Goal: Task Accomplishment & Management: Manage account settings

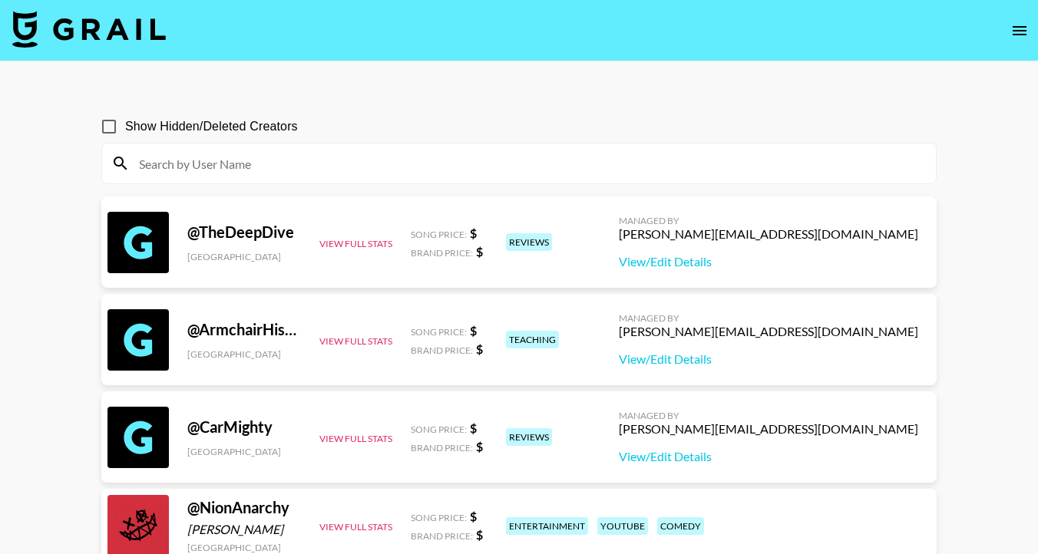
click at [211, 160] on input at bounding box center [528, 163] width 797 height 25
click at [315, 143] on section at bounding box center [518, 163] width 835 height 41
click at [1010, 29] on icon "open drawer" at bounding box center [1019, 30] width 18 height 18
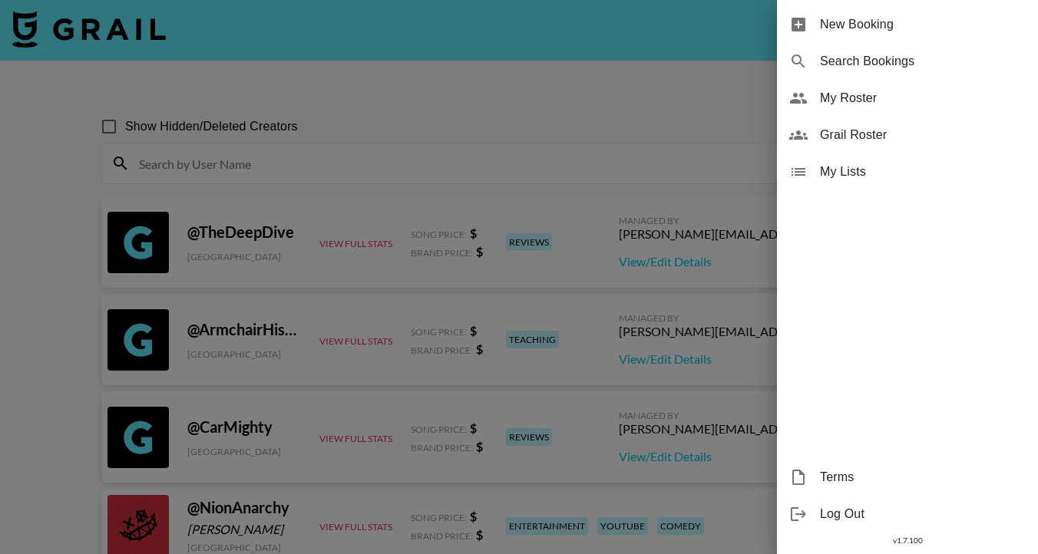
click at [875, 97] on span "My Roster" at bounding box center [923, 98] width 206 height 18
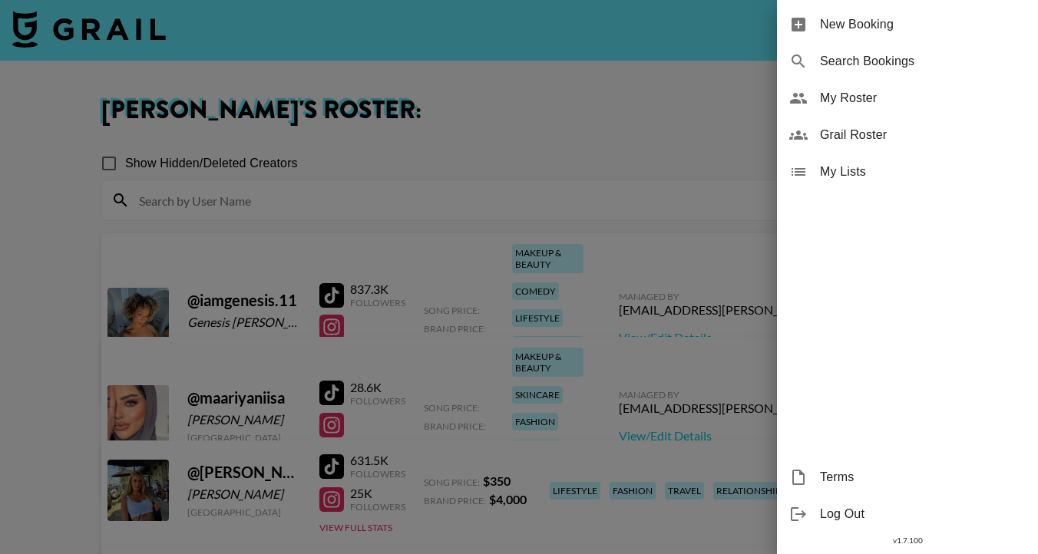
click at [540, 172] on div at bounding box center [519, 277] width 1038 height 554
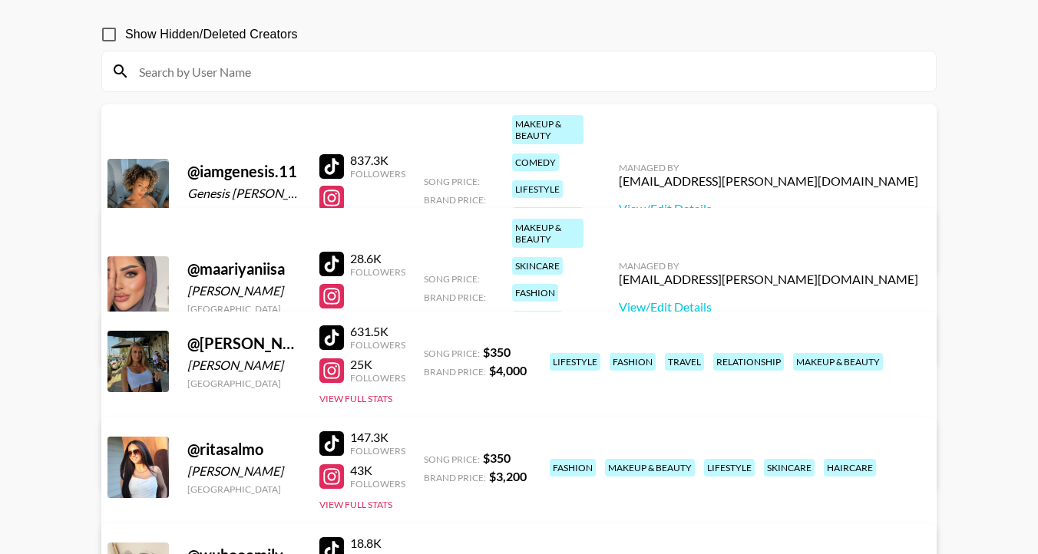
scroll to position [131, 0]
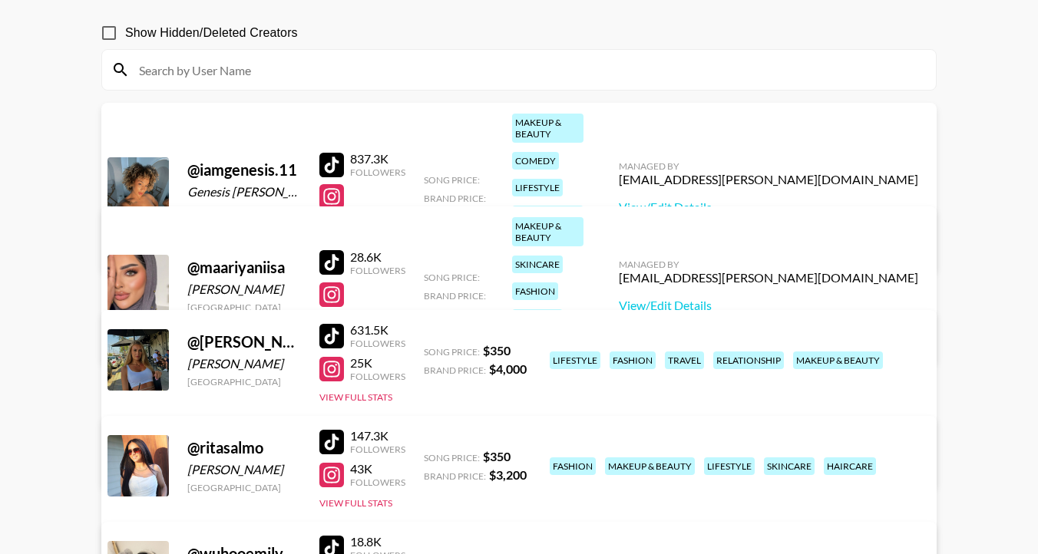
click at [157, 157] on div at bounding box center [137, 187] width 61 height 61
click at [766, 200] on link "View/Edit Details" at bounding box center [768, 207] width 299 height 15
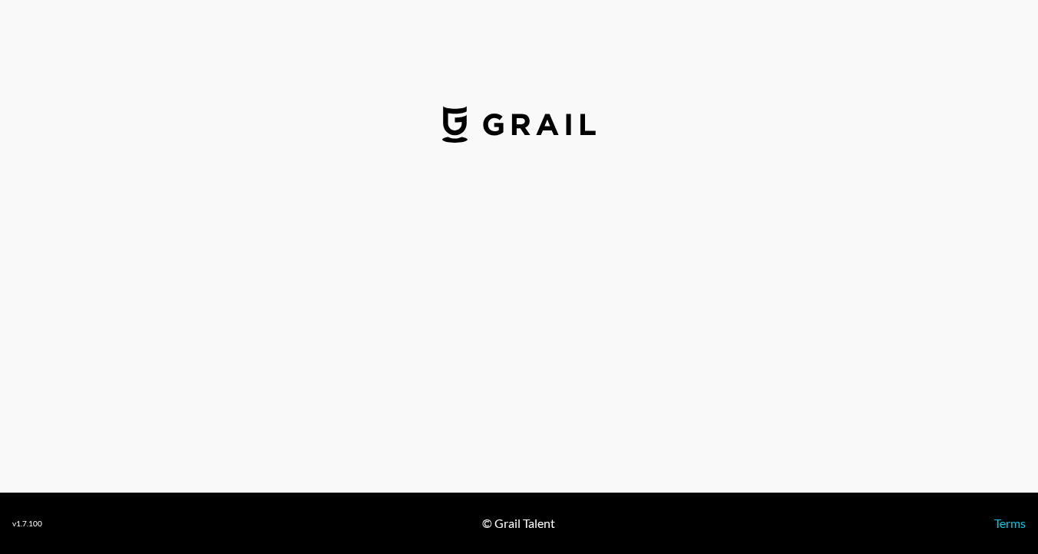
select select "USD"
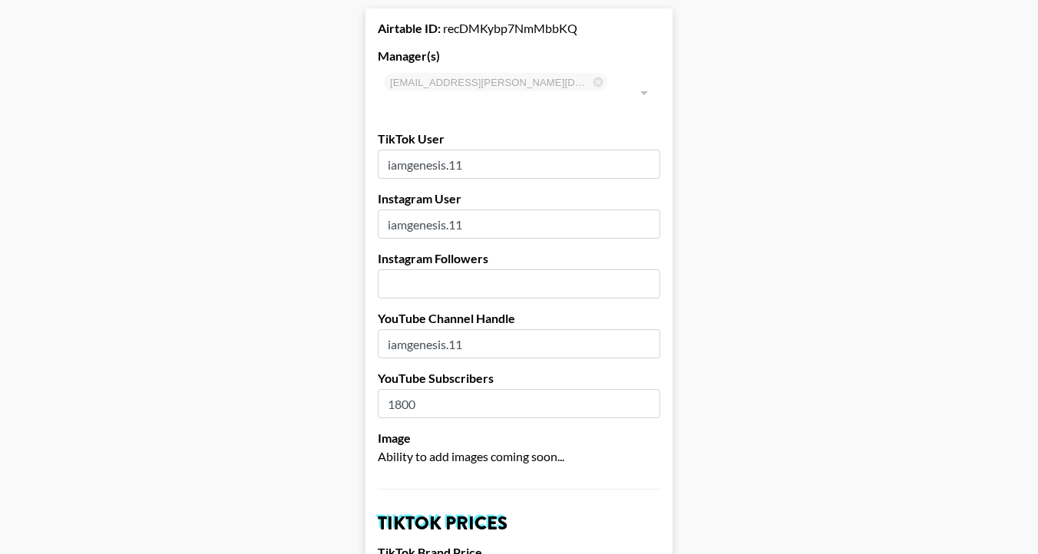
scroll to position [78, 0]
click at [502, 270] on input "number" at bounding box center [519, 283] width 283 height 29
drag, startPoint x: 466, startPoint y: 265, endPoint x: 410, endPoint y: 262, distance: 56.1
click at [410, 269] on input "700000" at bounding box center [519, 283] width 283 height 29
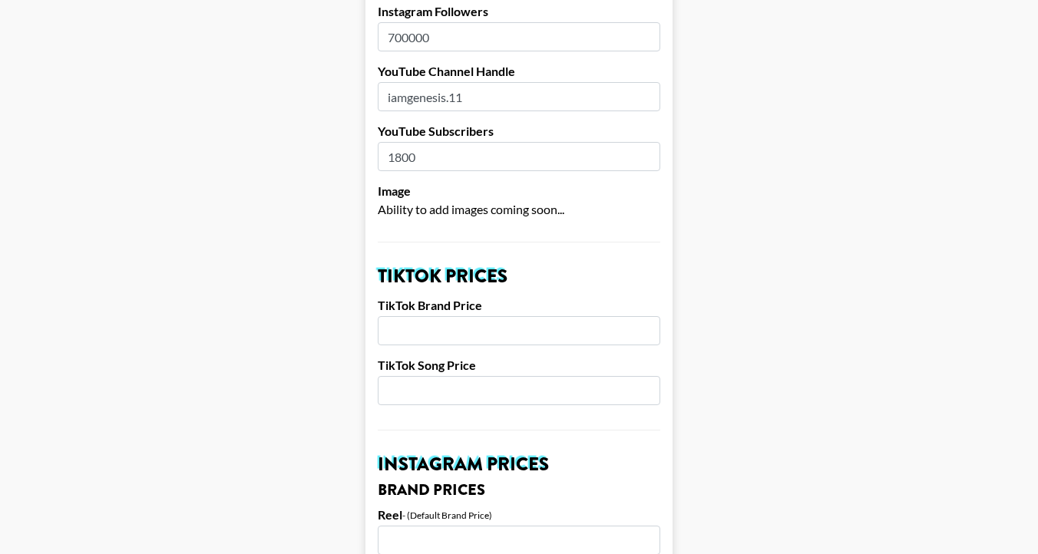
scroll to position [329, 0]
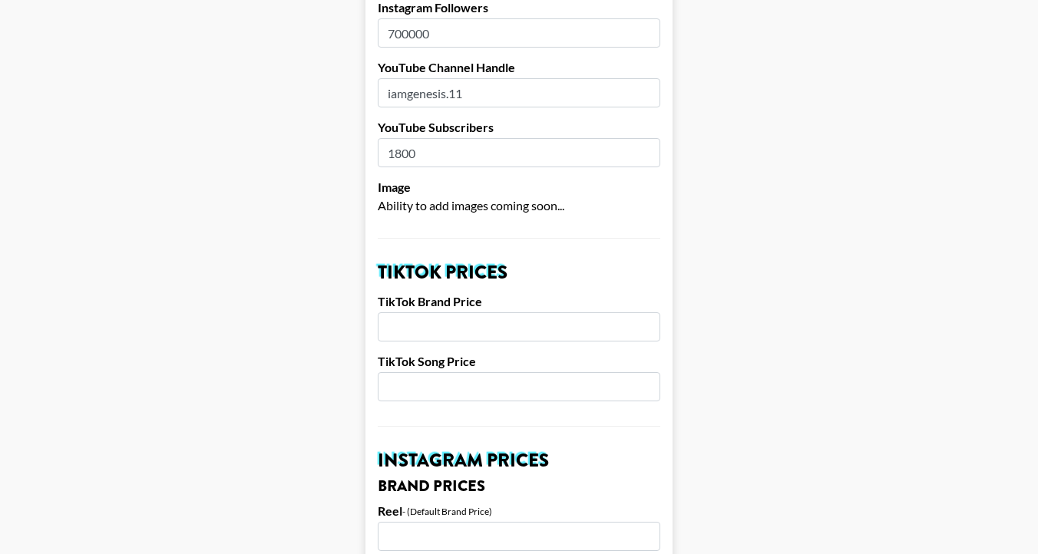
type input "700000"
click at [421, 312] on input "number" at bounding box center [519, 326] width 283 height 29
click at [424, 372] on input "number" at bounding box center [519, 386] width 283 height 29
type input "1000"
click at [416, 316] on input "number" at bounding box center [519, 326] width 283 height 29
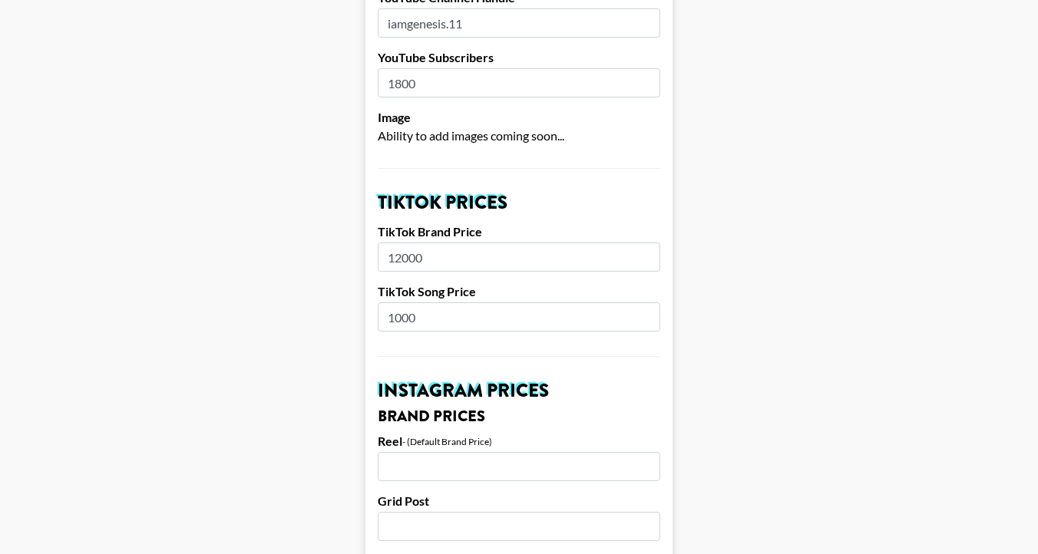
scroll to position [404, 0]
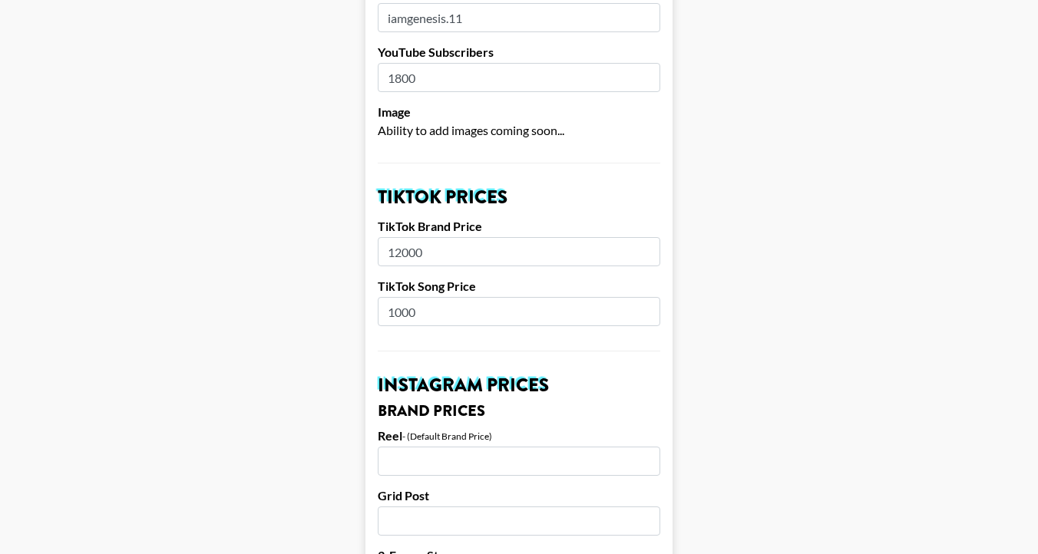
type input "12000"
click at [395, 297] on input "1000" at bounding box center [519, 311] width 283 height 29
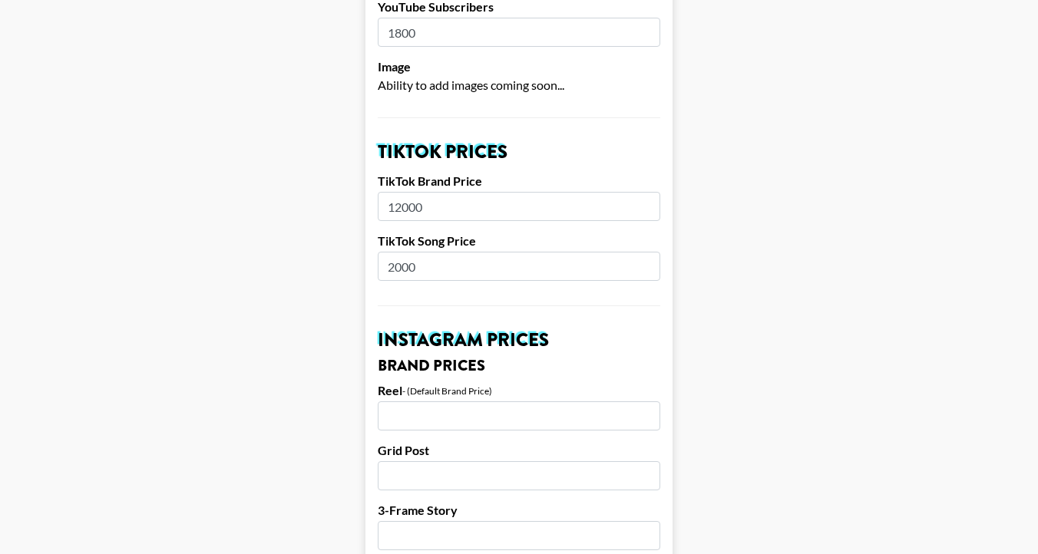
scroll to position [434, 0]
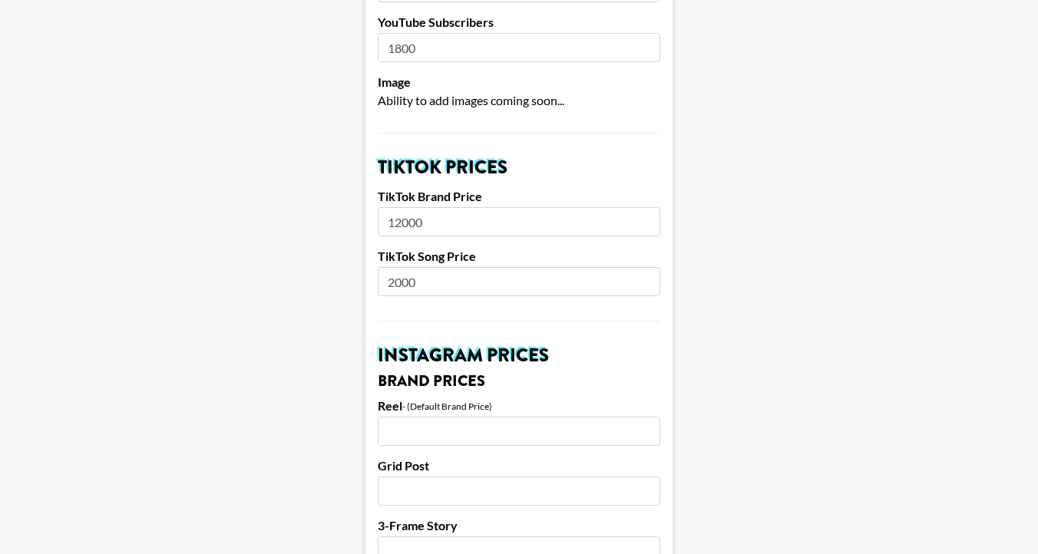
type input "2000"
drag, startPoint x: 445, startPoint y: 193, endPoint x: 309, endPoint y: 181, distance: 136.4
type input "9500"
click at [426, 418] on input "number" at bounding box center [519, 431] width 283 height 29
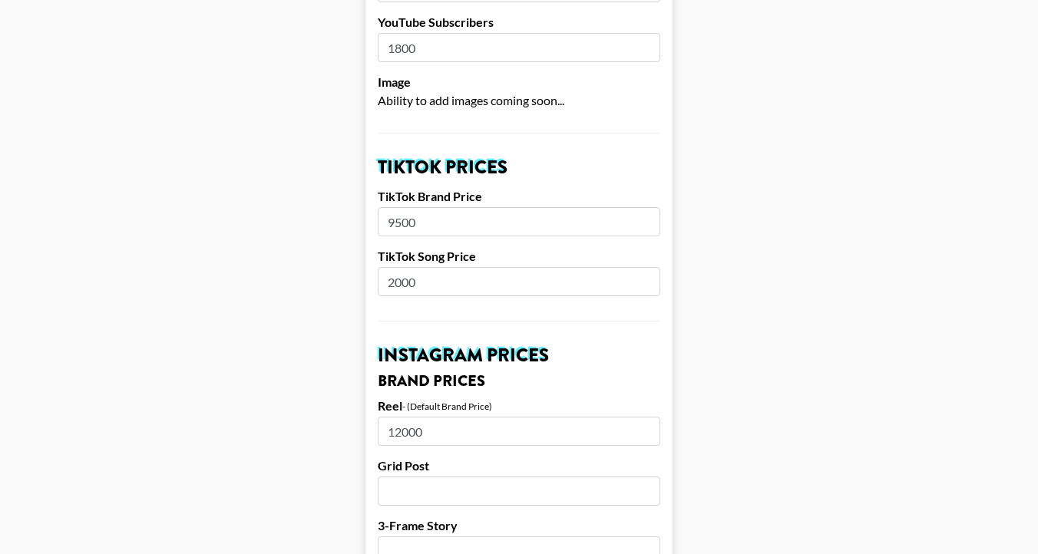
type input "12000"
click at [479, 477] on input "number" at bounding box center [519, 491] width 283 height 29
type input "10500"
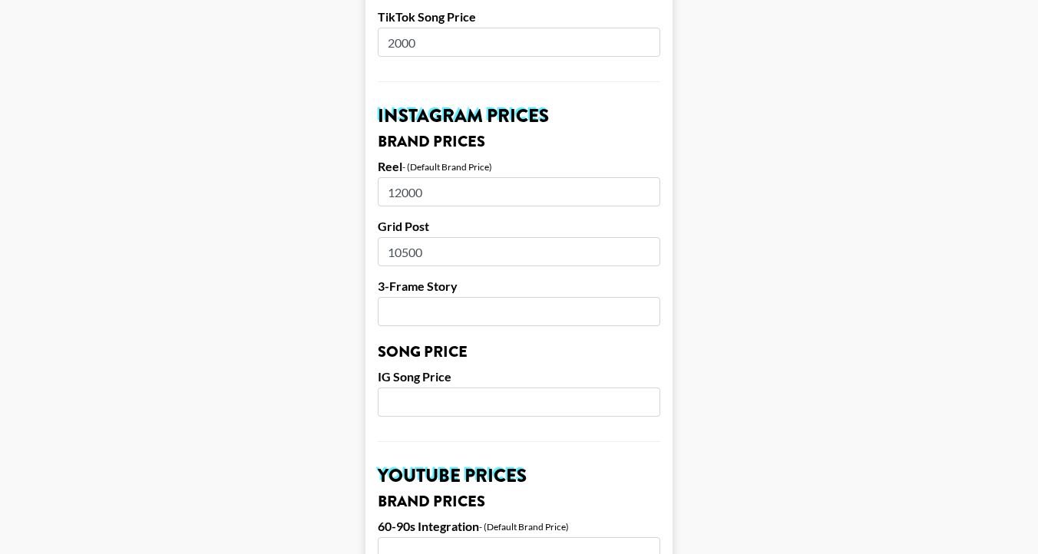
scroll to position [687, 0]
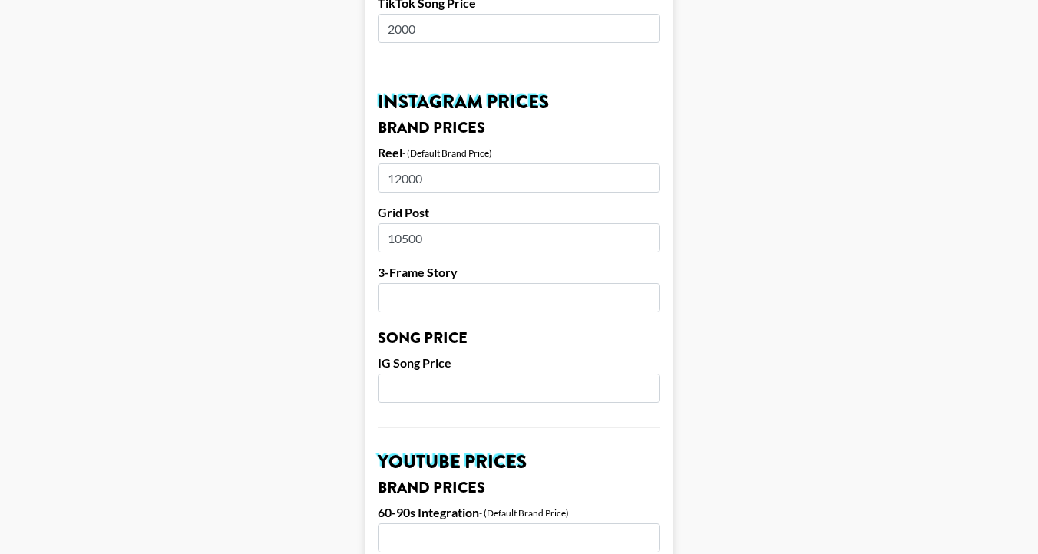
click at [416, 283] on input "number" at bounding box center [519, 297] width 283 height 29
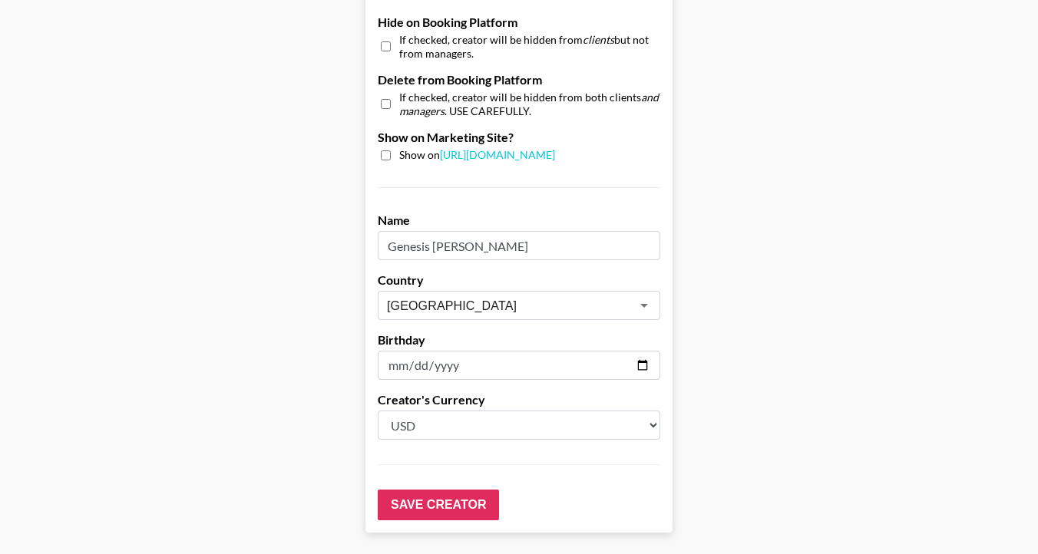
scroll to position [1494, 0]
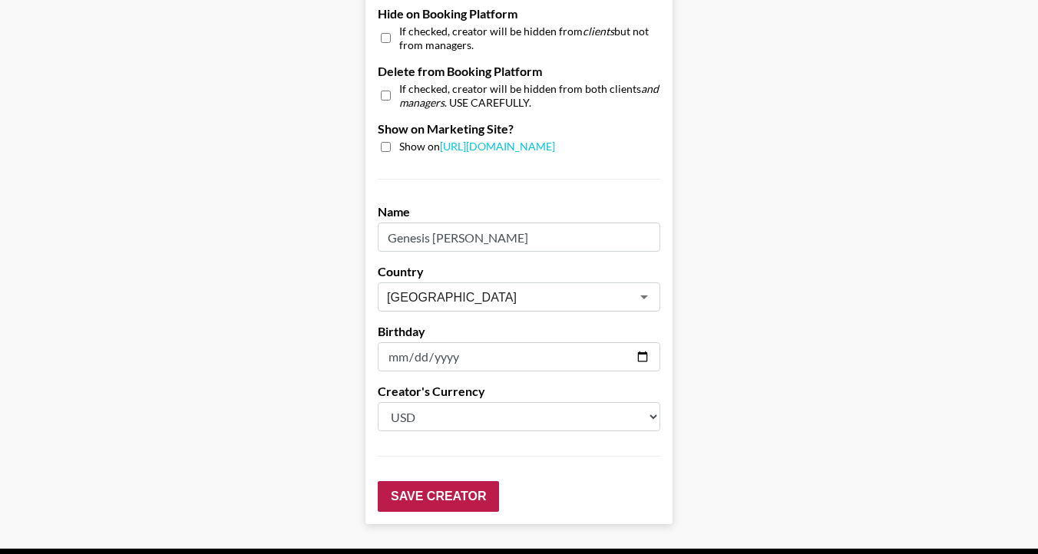
type input "7000"
click at [411, 482] on input "Save Creator" at bounding box center [438, 496] width 121 height 31
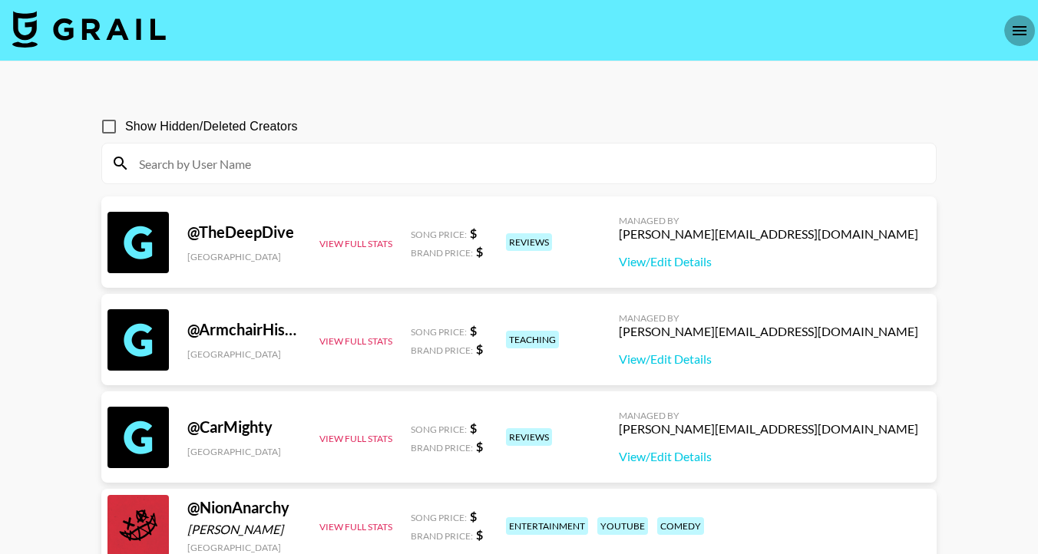
click at [1018, 18] on button "open drawer" at bounding box center [1019, 30] width 31 height 31
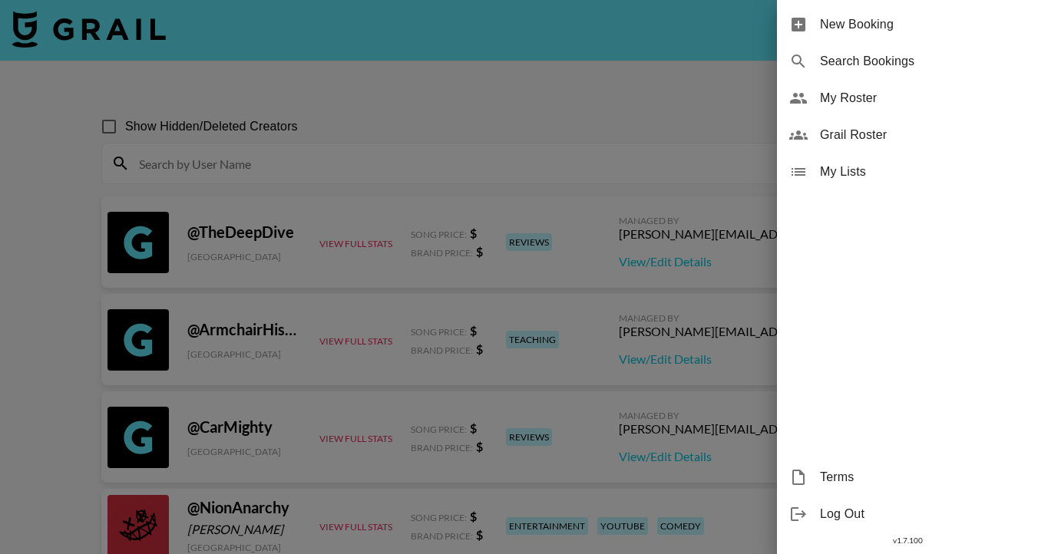
click at [863, 100] on span "My Roster" at bounding box center [923, 98] width 206 height 18
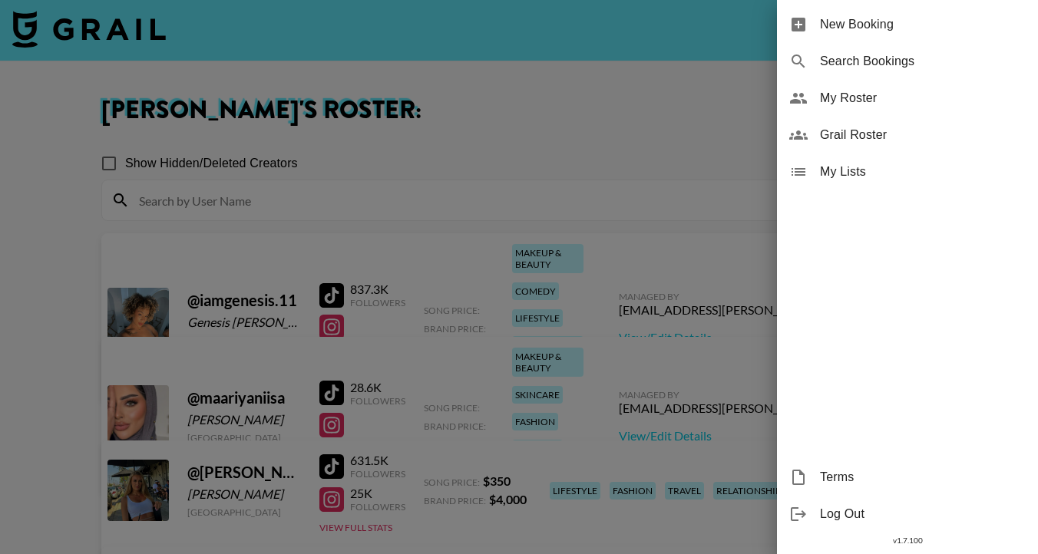
click at [529, 166] on div at bounding box center [519, 277] width 1038 height 554
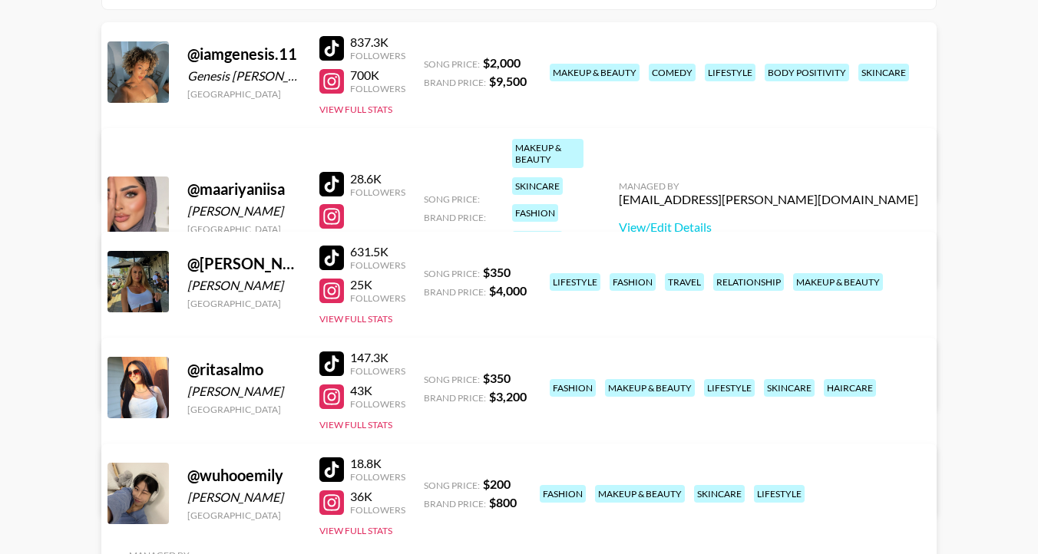
scroll to position [217, 0]
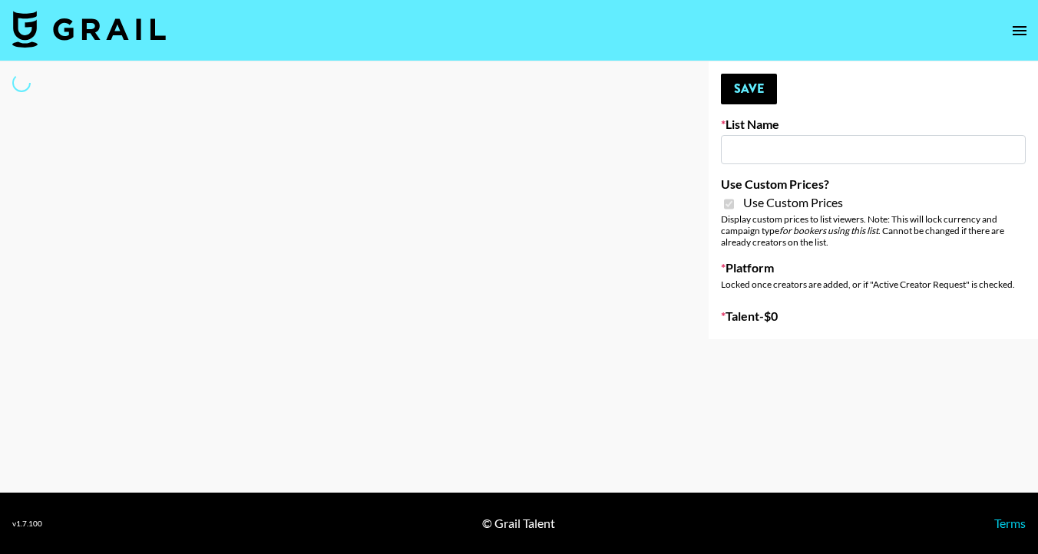
type input "Laifen (IG)"
checkbox input "true"
select select "Brand"
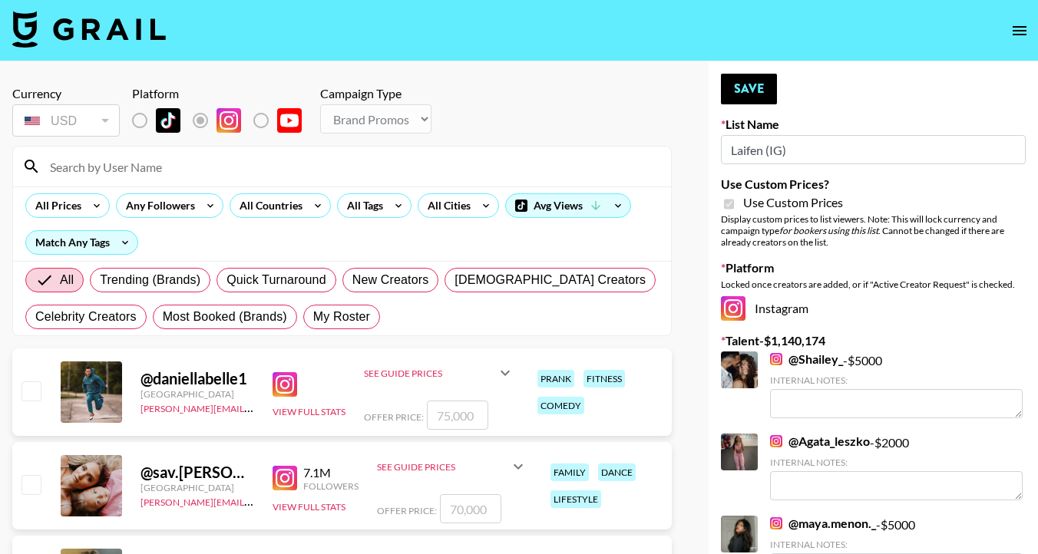
click at [140, 163] on input at bounding box center [351, 166] width 621 height 25
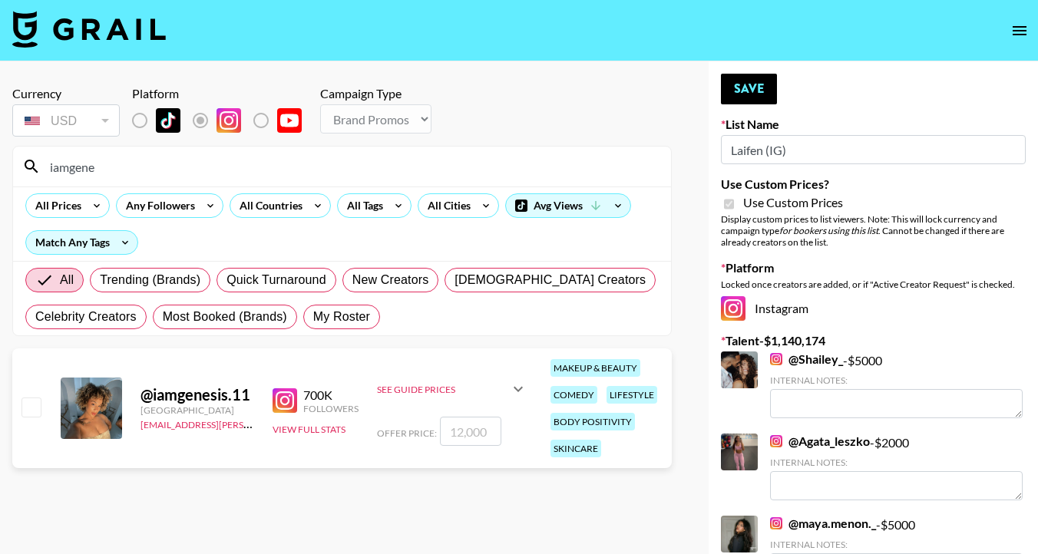
type input "iamgene"
click at [466, 436] on input "number" at bounding box center [470, 431] width 61 height 29
type input "1"
checkbox input "true"
type input "12000"
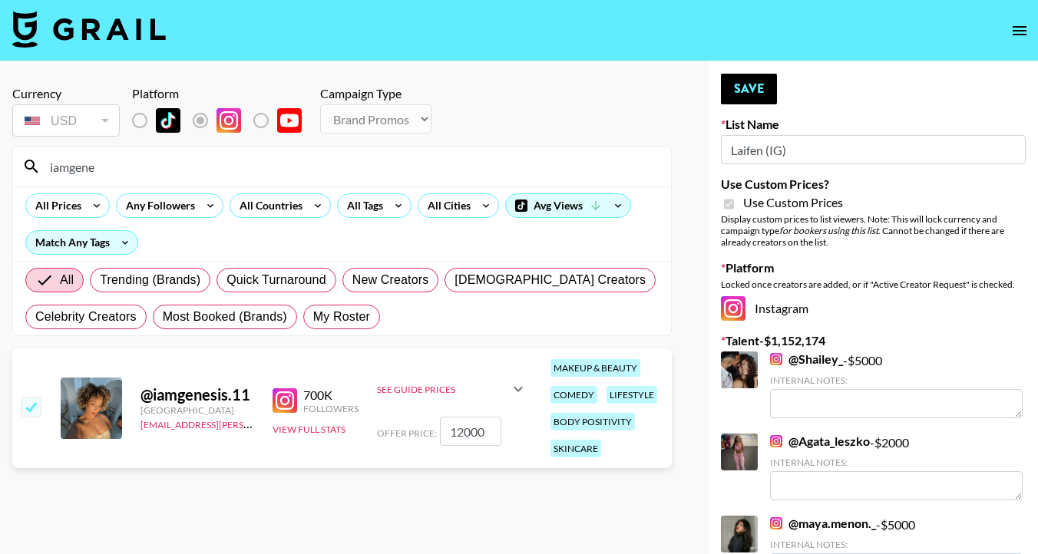
click at [112, 168] on input "iamgene" at bounding box center [351, 166] width 621 height 25
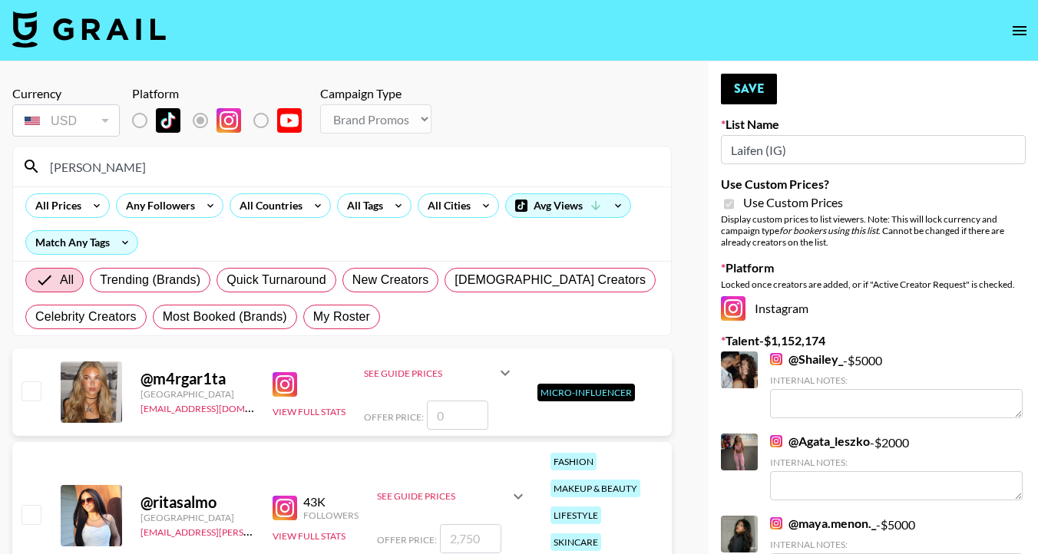
type input "[PERSON_NAME]"
click at [458, 529] on input "number" at bounding box center [470, 538] width 61 height 29
type input "2"
checkbox input "true"
type input "2750"
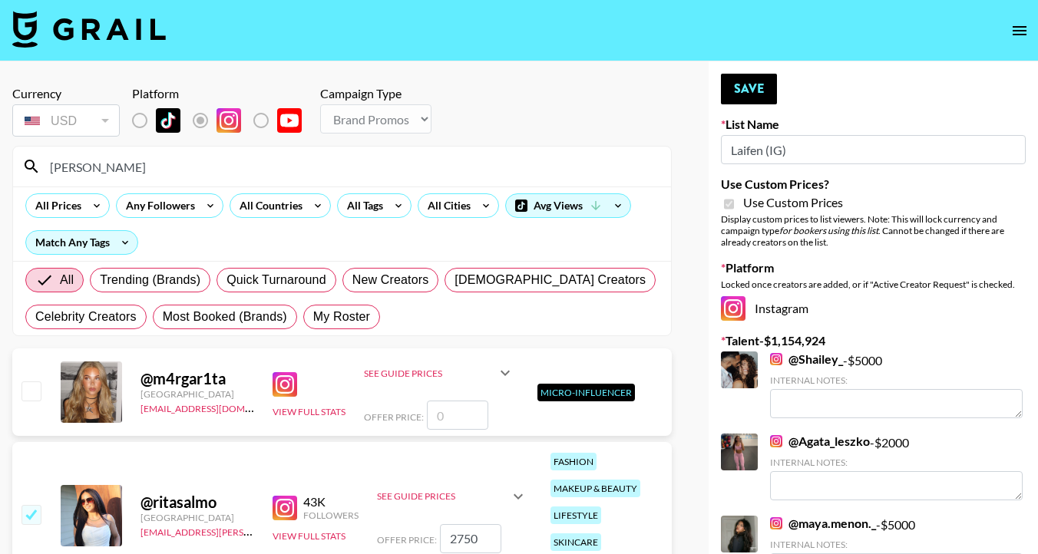
click at [112, 173] on input "[PERSON_NAME]" at bounding box center [351, 166] width 621 height 25
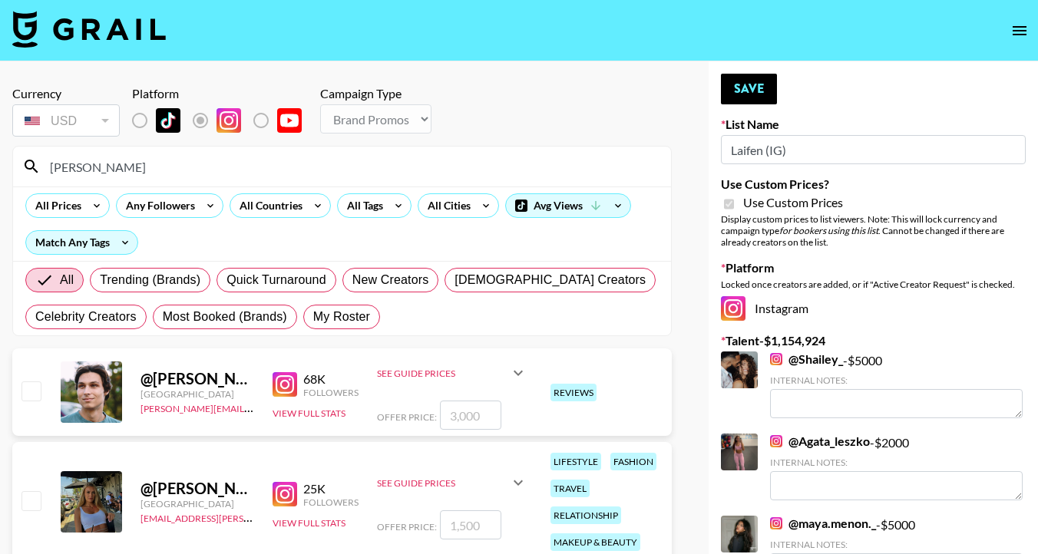
type input "[PERSON_NAME]"
click at [476, 520] on input "number" at bounding box center [470, 525] width 61 height 29
type input "1"
checkbox input "true"
type input "1500"
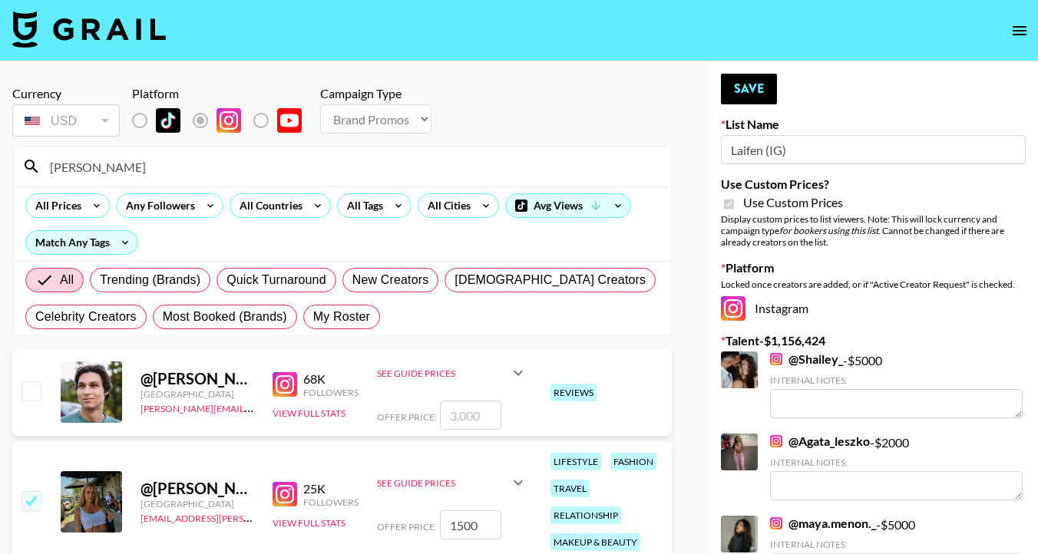
click at [140, 164] on input "[PERSON_NAME]" at bounding box center [351, 166] width 621 height 25
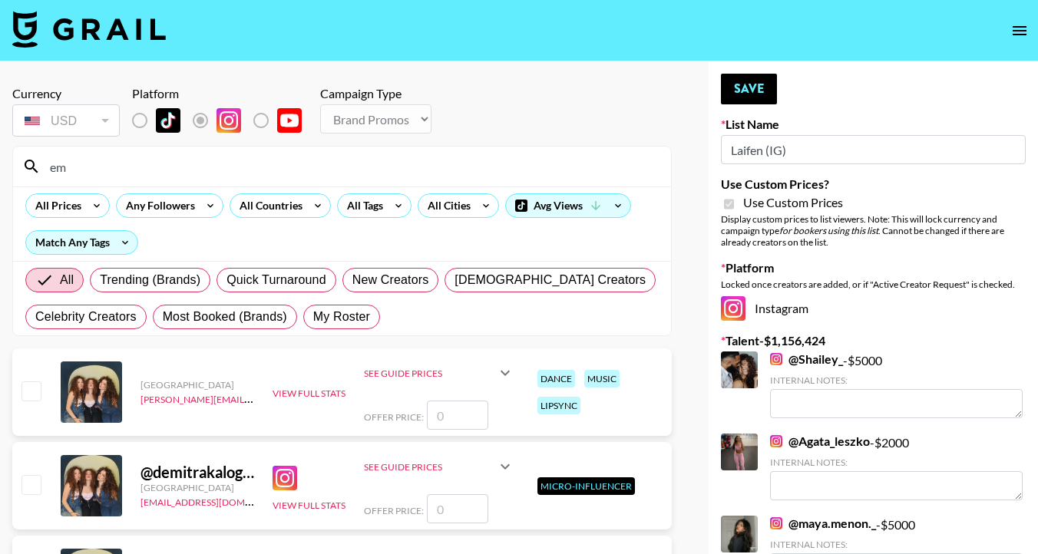
type input "e"
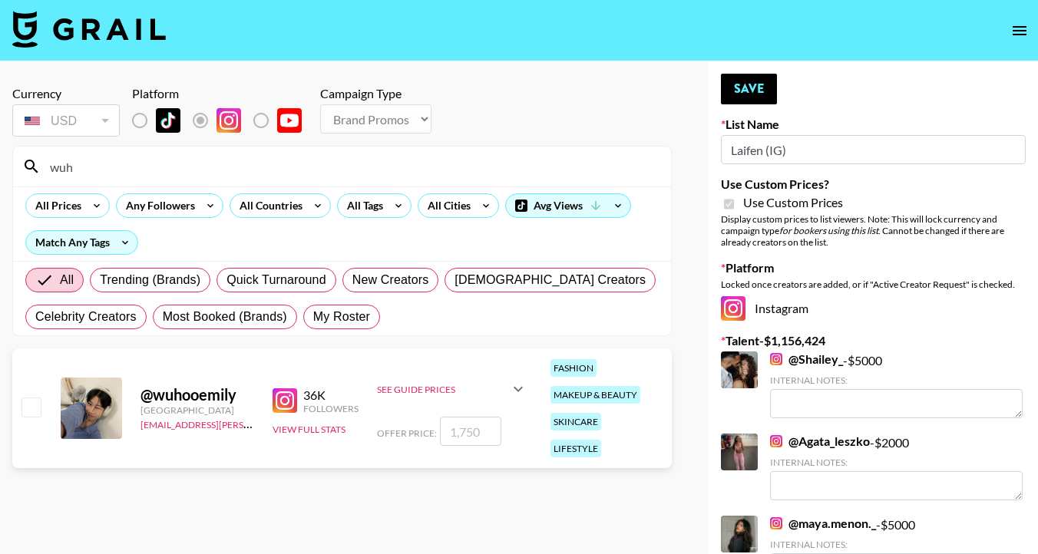
type input "wuh"
click at [467, 424] on input "number" at bounding box center [470, 431] width 61 height 29
type input "1"
checkbox input "true"
type input "1750"
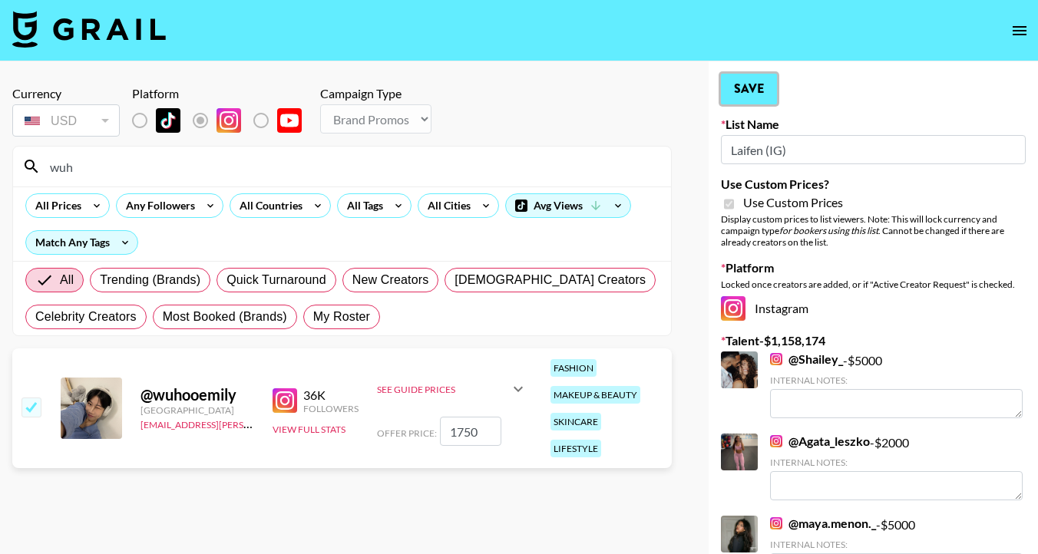
click at [740, 86] on button "Save" at bounding box center [749, 89] width 56 height 31
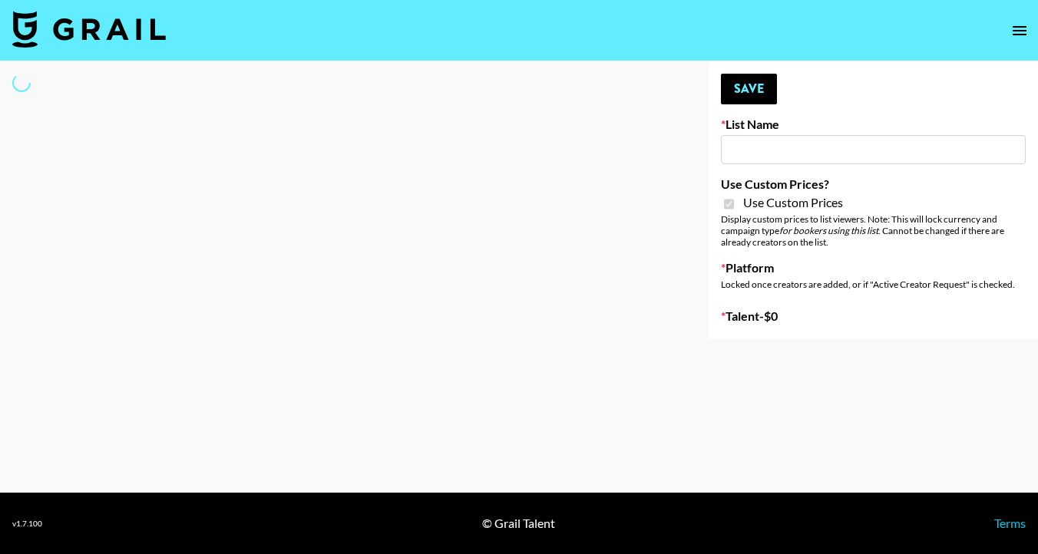
type input "Laifen (TikTok)"
checkbox input "true"
select select "Brand"
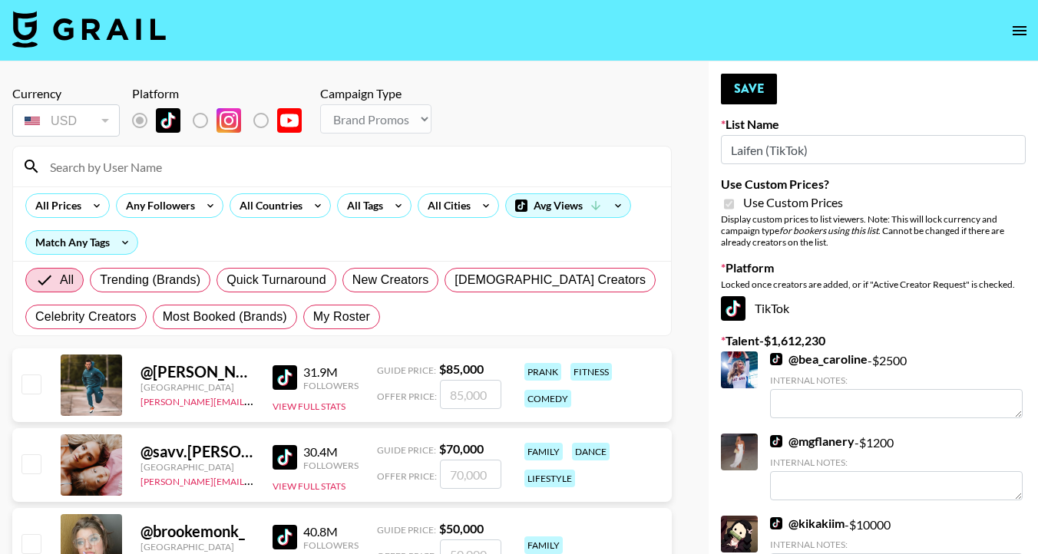
click at [94, 174] on input at bounding box center [351, 166] width 621 height 25
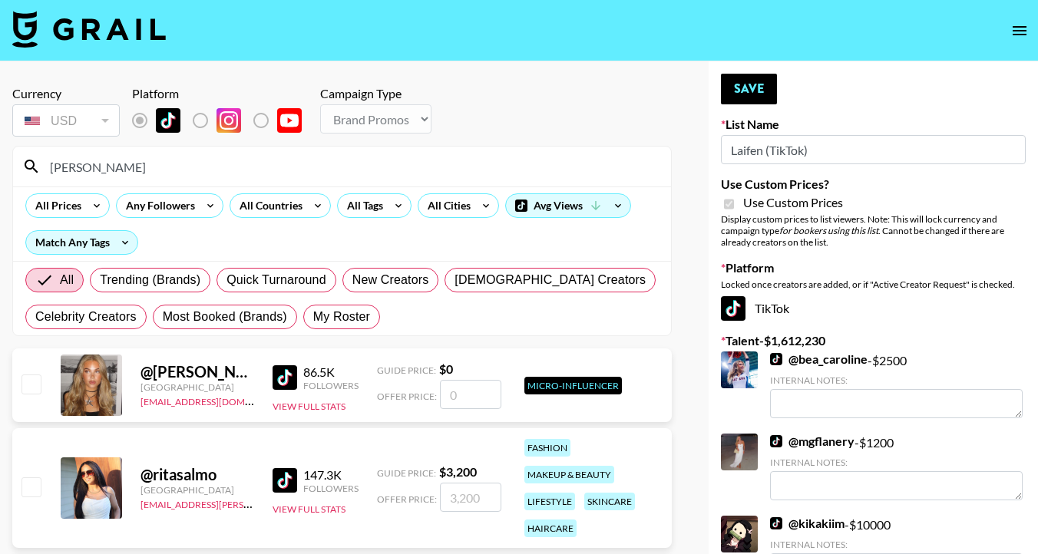
type input "[PERSON_NAME]"
click at [461, 501] on input "number" at bounding box center [470, 497] width 61 height 29
type input "3"
checkbox input "true"
type input "3200"
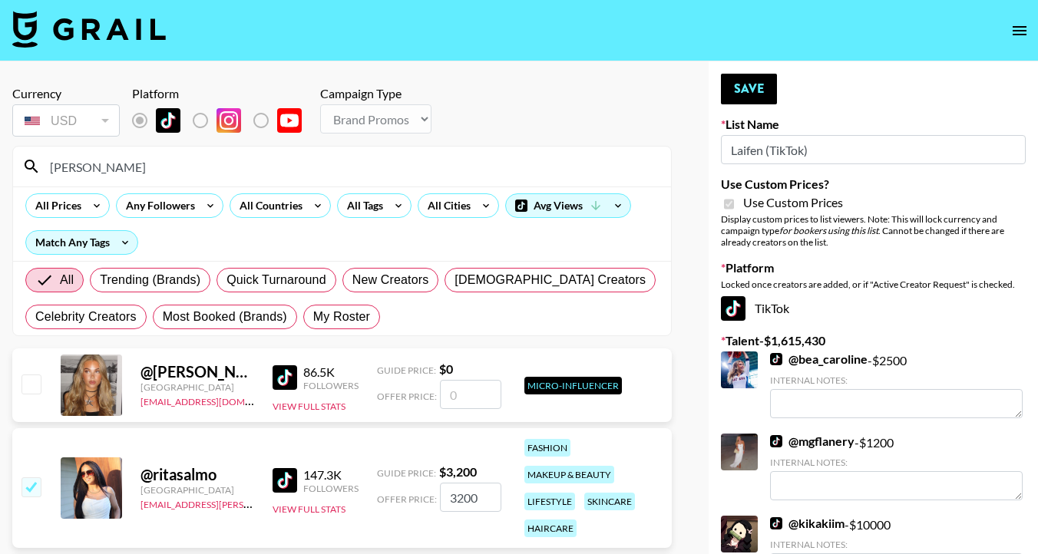
click at [84, 174] on input "[PERSON_NAME]" at bounding box center [351, 166] width 621 height 25
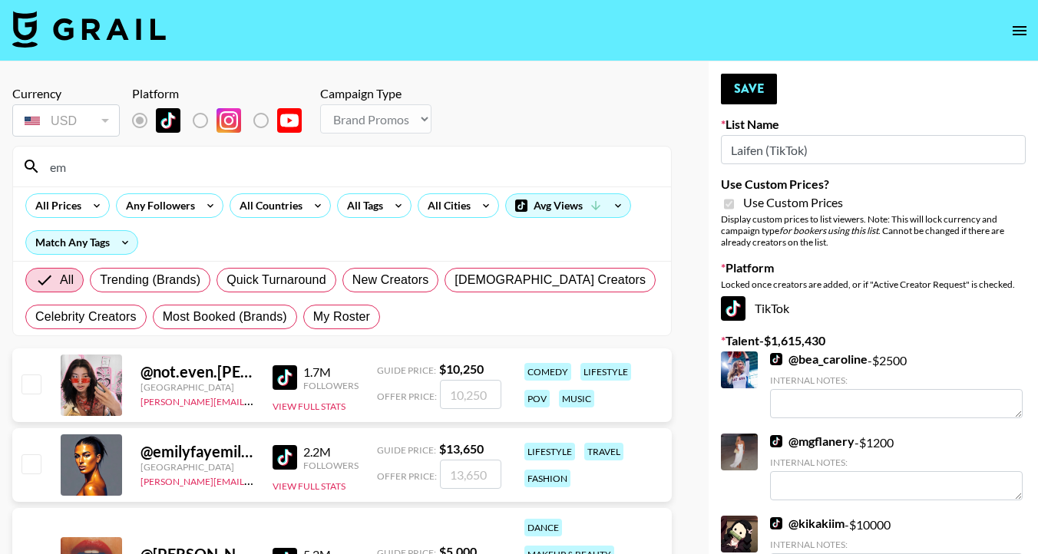
type input "e"
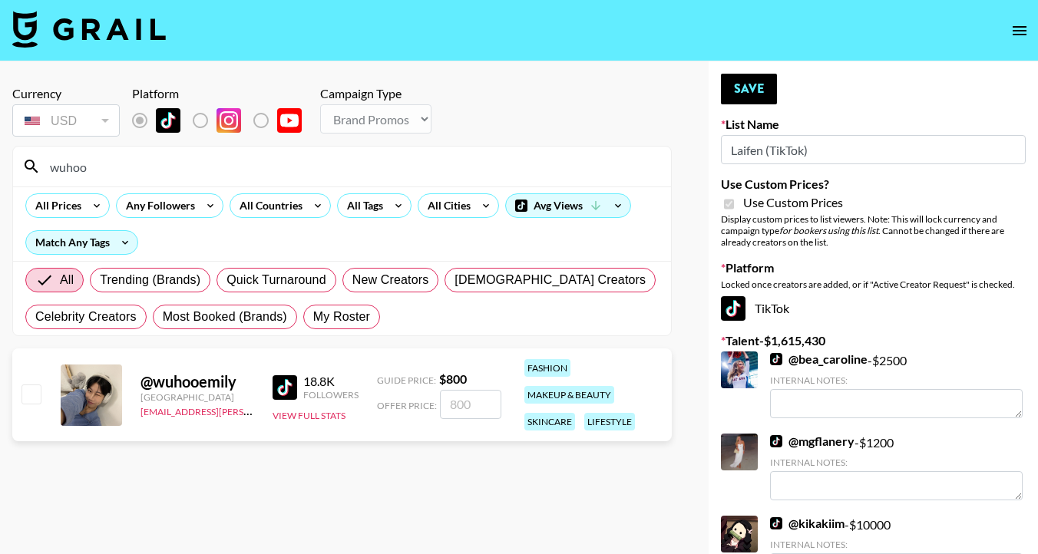
type input "wuhoo"
click at [462, 408] on input "number" at bounding box center [470, 404] width 61 height 29
type input "8"
checkbox input "true"
type input "800"
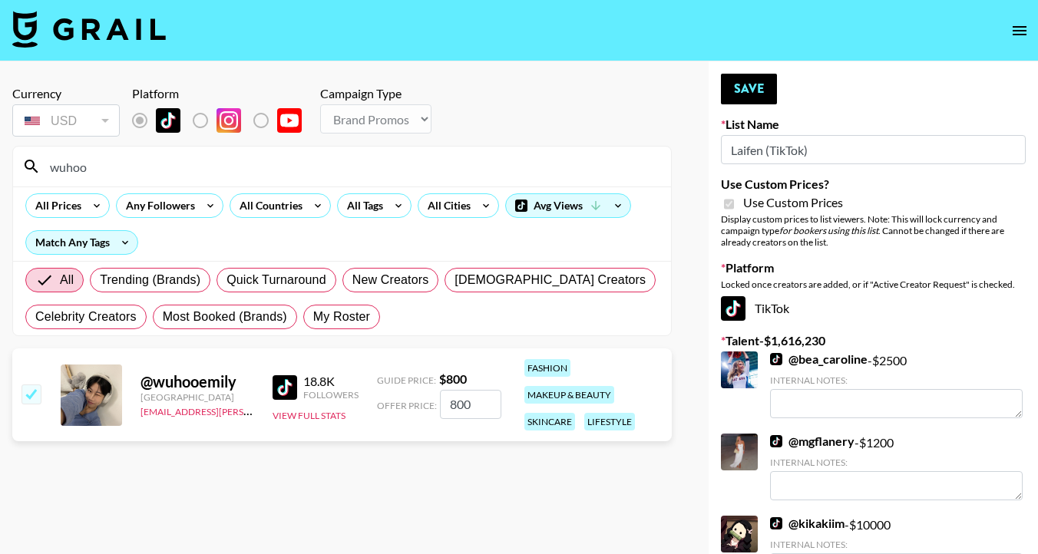
click at [134, 163] on input "wuhoo" at bounding box center [351, 166] width 621 height 25
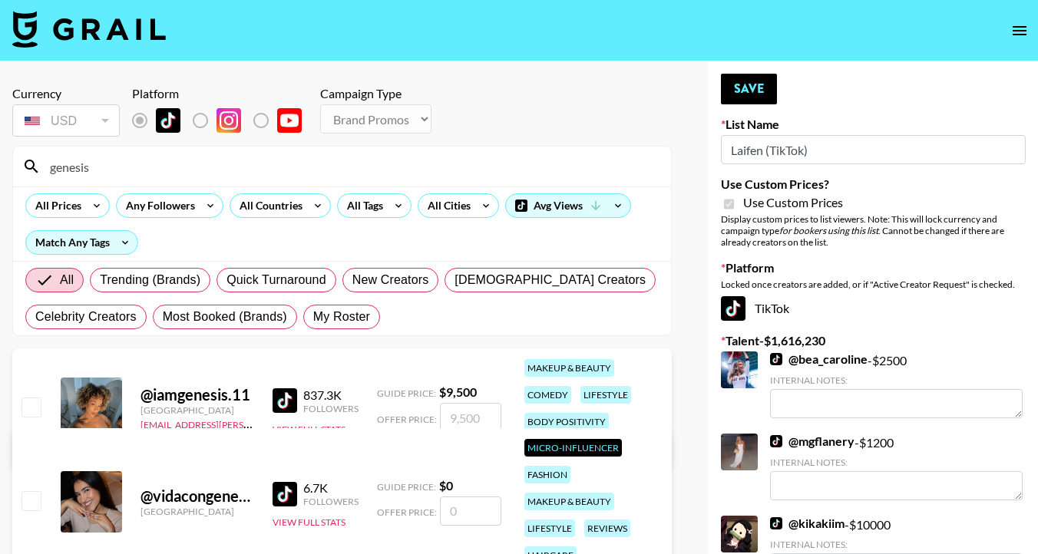
type input "genesis"
click at [458, 419] on input "number" at bounding box center [470, 417] width 61 height 29
type input "9"
checkbox input "true"
type input "9500"
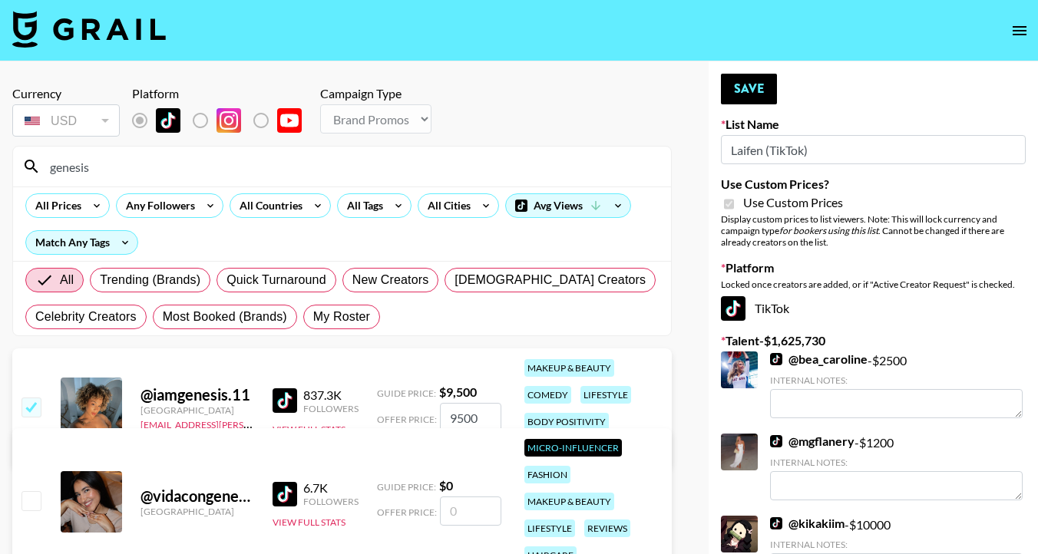
click at [136, 355] on div "@ iamgenesis.11 [GEOGRAPHIC_DATA] [EMAIL_ADDRESS][PERSON_NAME][DOMAIN_NAME] 837…" at bounding box center [341, 409] width 659 height 120
click at [745, 85] on button "Save" at bounding box center [749, 89] width 56 height 31
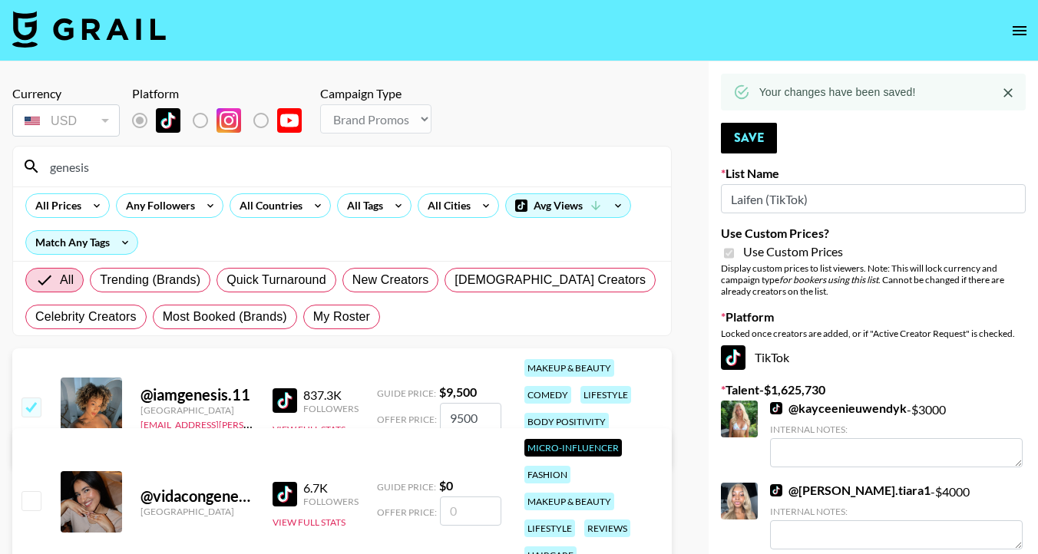
click at [86, 171] on input "genesis" at bounding box center [351, 166] width 621 height 25
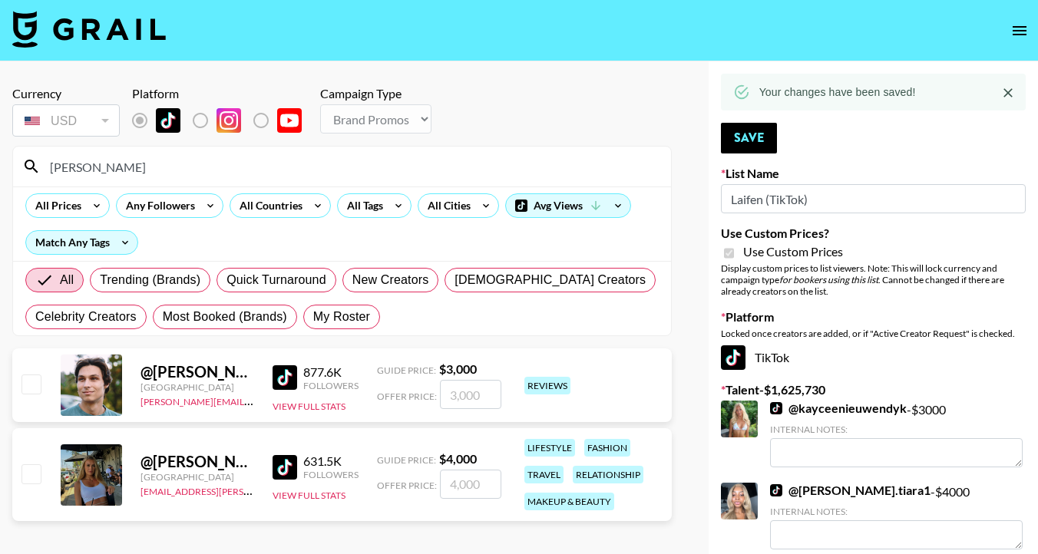
type input "[PERSON_NAME]"
click at [459, 485] on input "number" at bounding box center [470, 484] width 61 height 29
type input "4"
checkbox input "true"
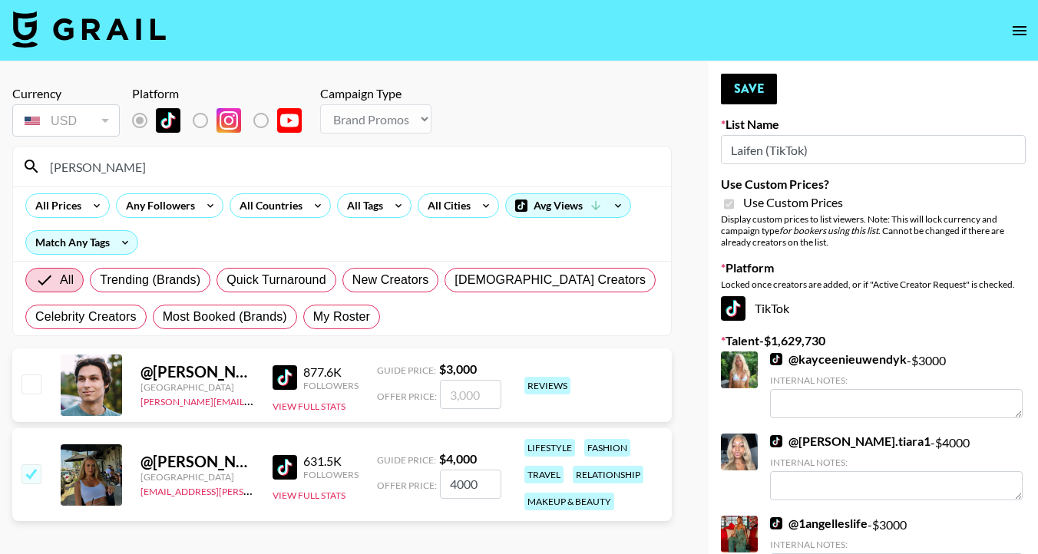
type input "4000"
click at [737, 91] on button "Save" at bounding box center [749, 89] width 56 height 31
